Goal: Information Seeking & Learning: Learn about a topic

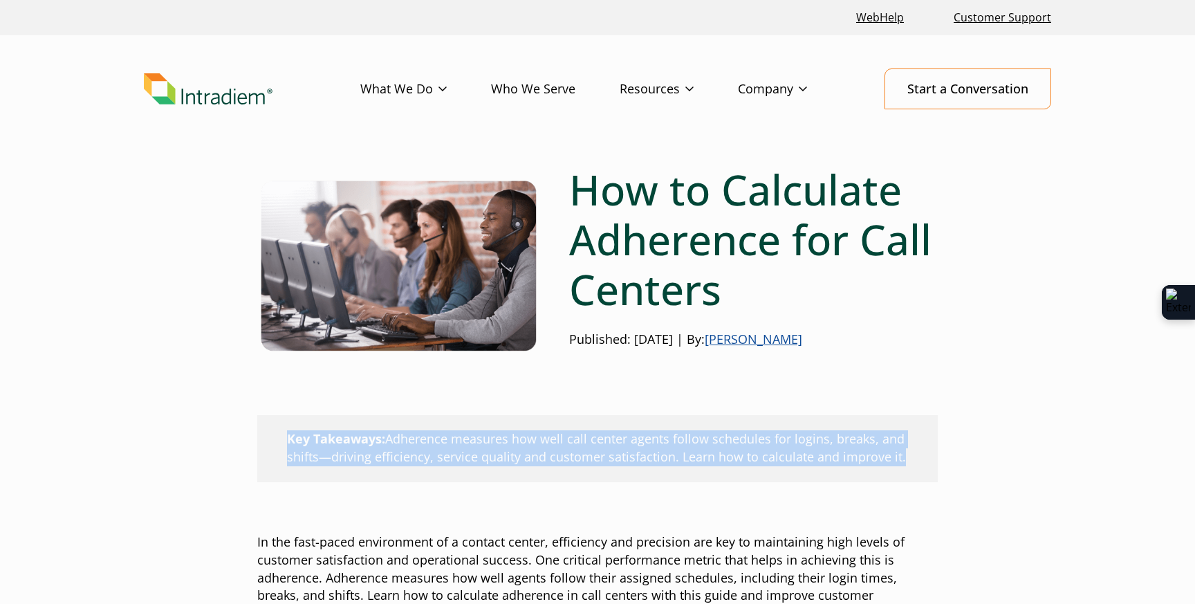
drag, startPoint x: 913, startPoint y: 458, endPoint x: 351, endPoint y: 427, distance: 563.0
click at [351, 427] on p "Key Takeaways: Adherence measures how well call center agents follow schedules …" at bounding box center [597, 448] width 680 height 67
copy p "Key Takeaways: Adherence measures how well call center agents follow schedules …"
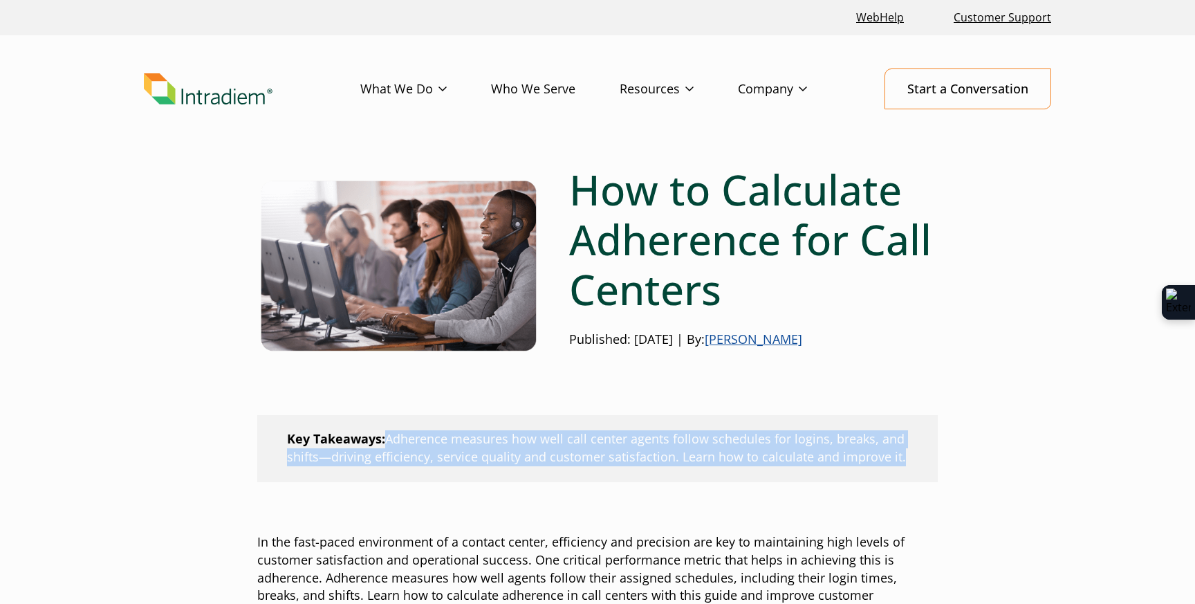
drag, startPoint x: 908, startPoint y: 458, endPoint x: 391, endPoint y: 448, distance: 517.3
click at [391, 448] on p "Key Takeaways: Adherence measures how well call center agents follow schedules …" at bounding box center [597, 448] width 680 height 67
copy p "Adherence measures how well call center agents follow schedules for logins, bre…"
